Goal: Transaction & Acquisition: Purchase product/service

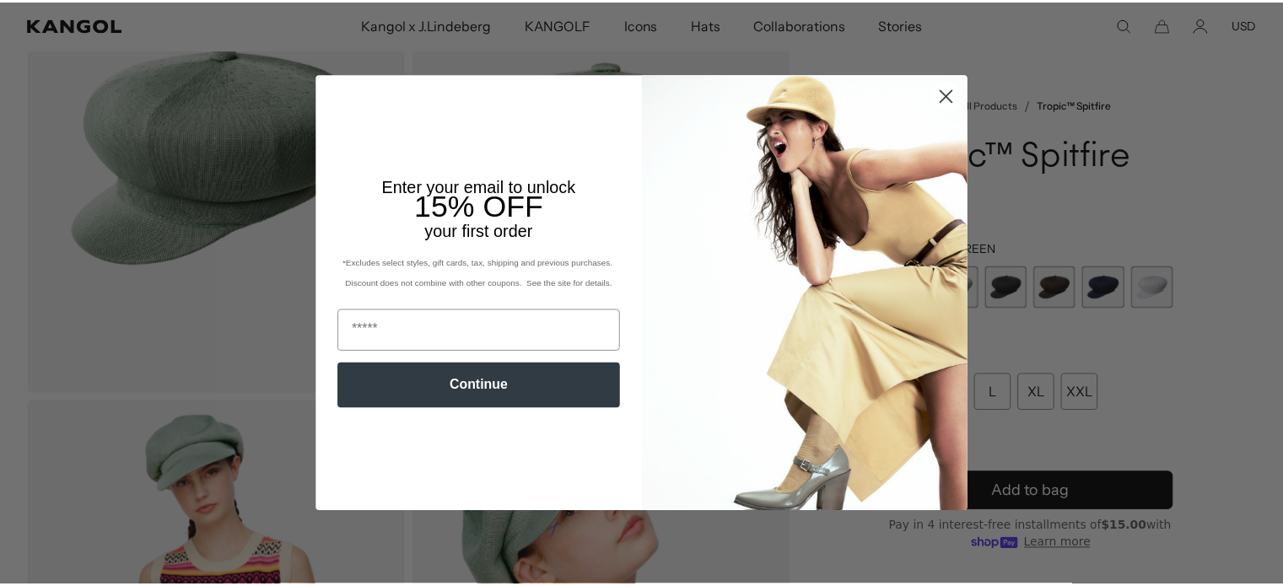
scroll to position [0, 348]
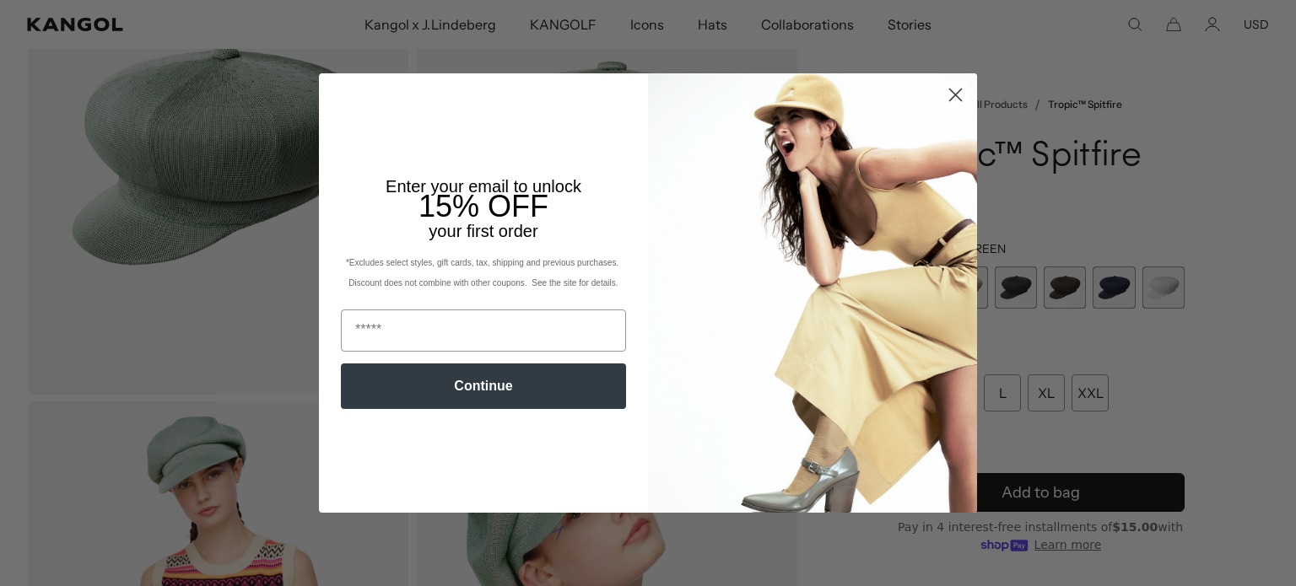
drag, startPoint x: 953, startPoint y: 89, endPoint x: 759, endPoint y: 208, distance: 227.6
click at [953, 89] on circle "Close dialog" at bounding box center [956, 95] width 28 height 28
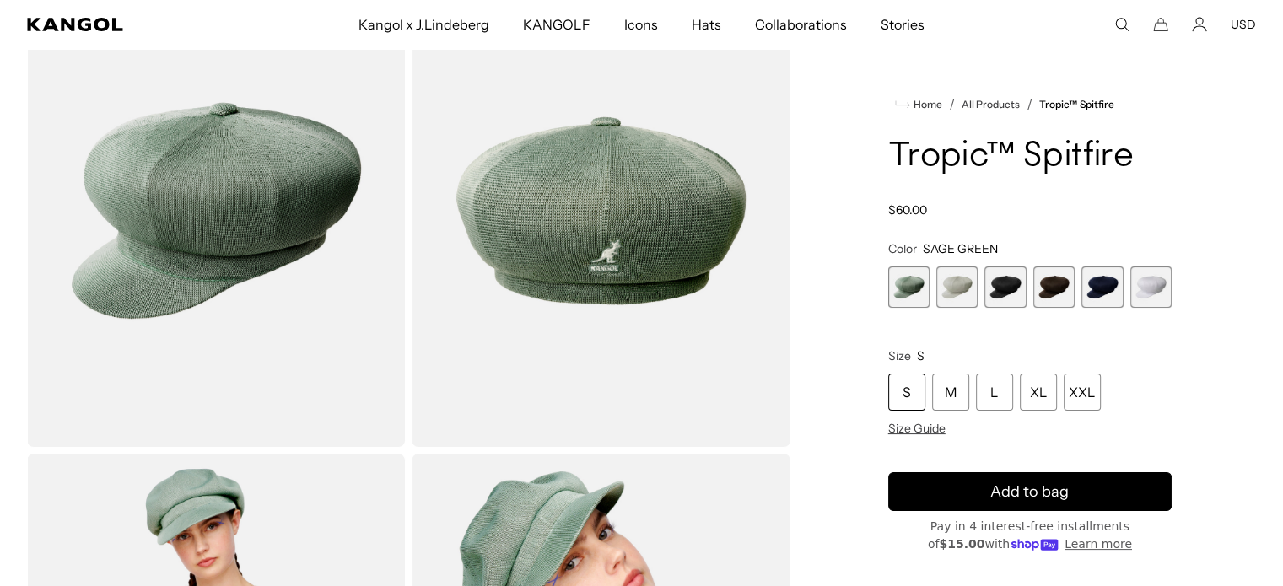
scroll to position [132, 0]
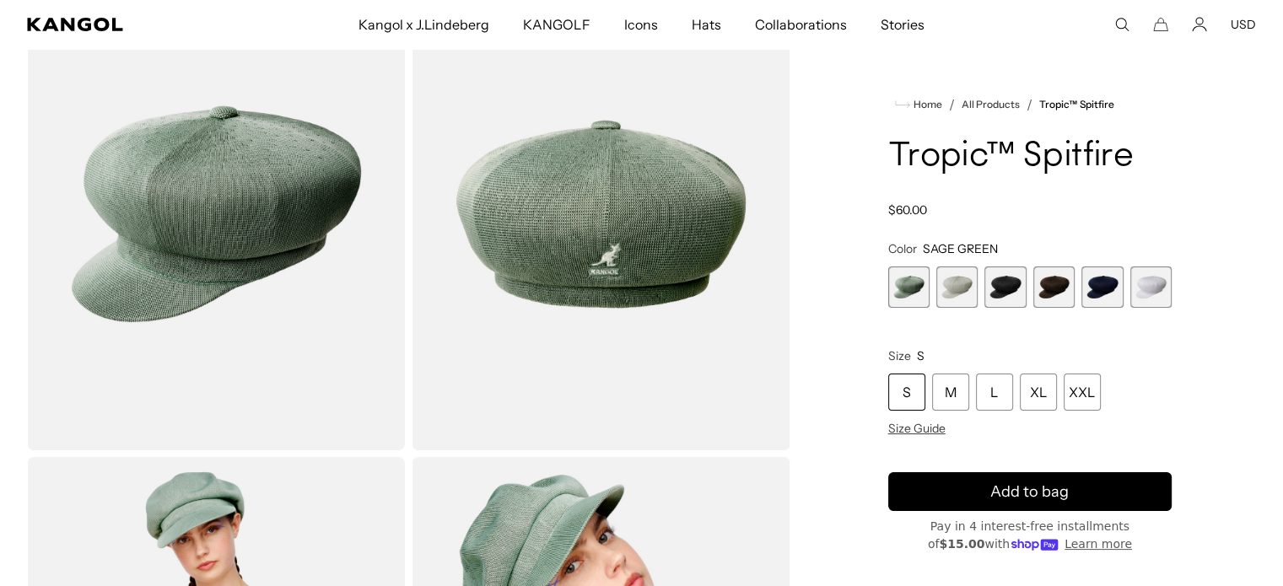
click at [1006, 285] on span "3 of 6" at bounding box center [1005, 287] width 41 height 41
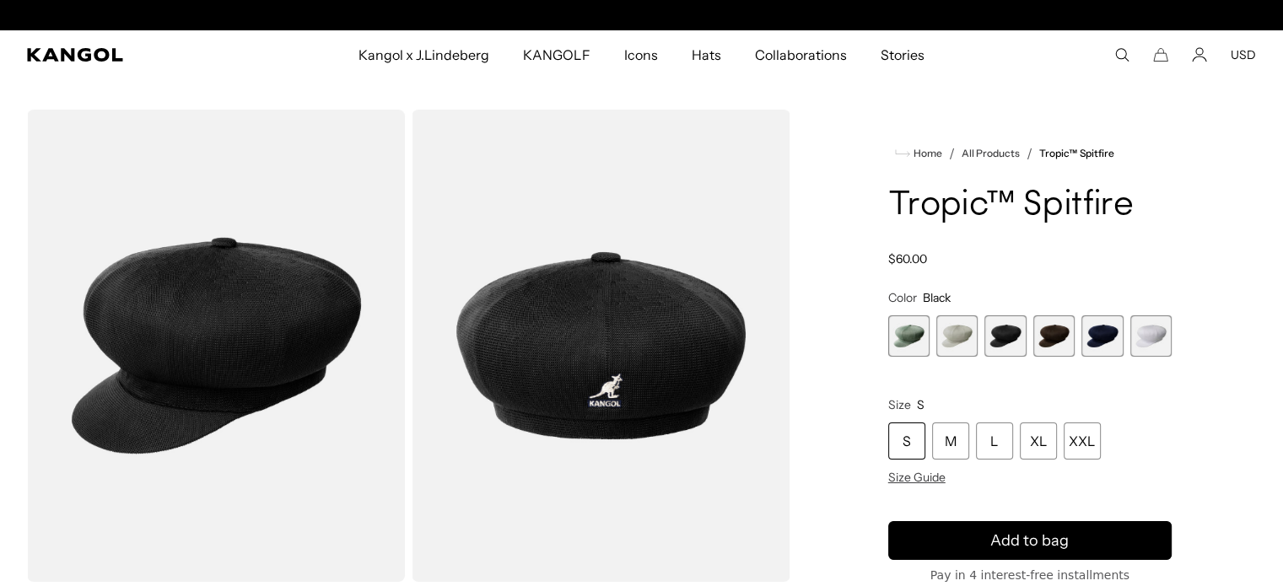
scroll to position [0, 348]
click at [944, 451] on div "M" at bounding box center [950, 441] width 37 height 37
click at [1098, 327] on span "5 of 6" at bounding box center [1102, 336] width 41 height 41
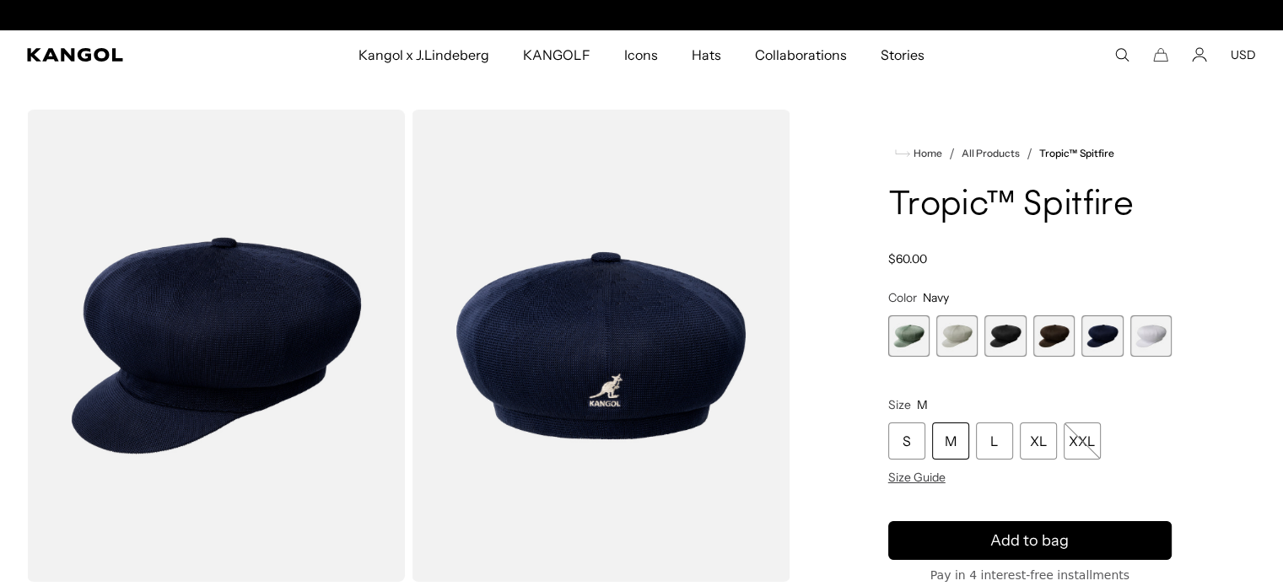
scroll to position [0, 348]
click at [1019, 326] on span "3 of 6" at bounding box center [1005, 336] width 41 height 41
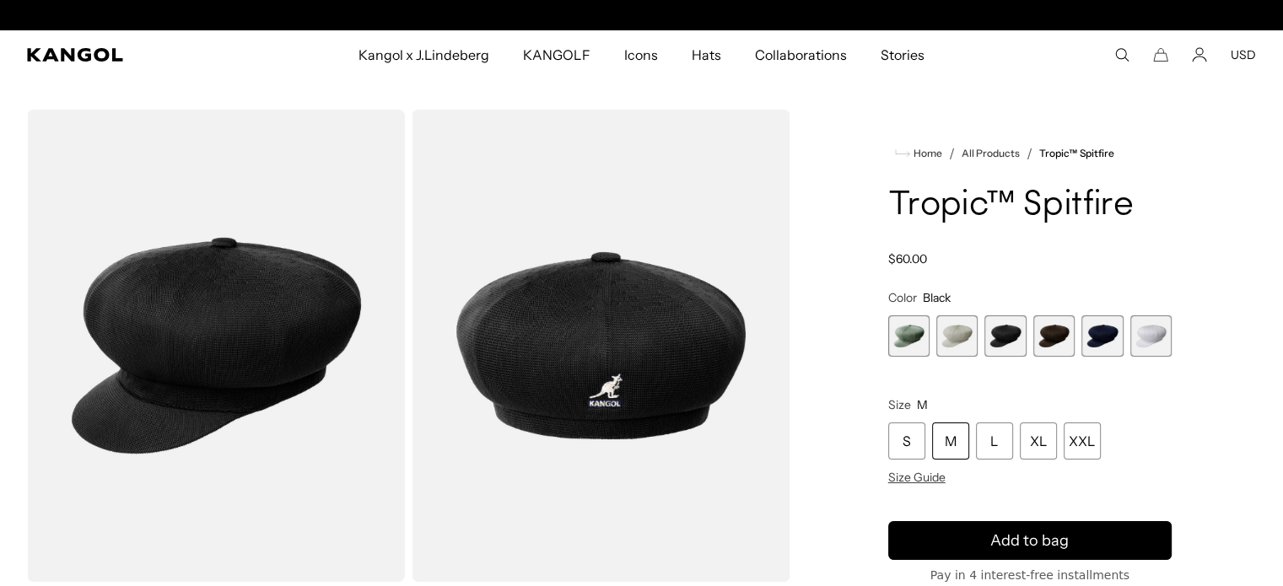
scroll to position [0, 348]
